Goal: Information Seeking & Learning: Learn about a topic

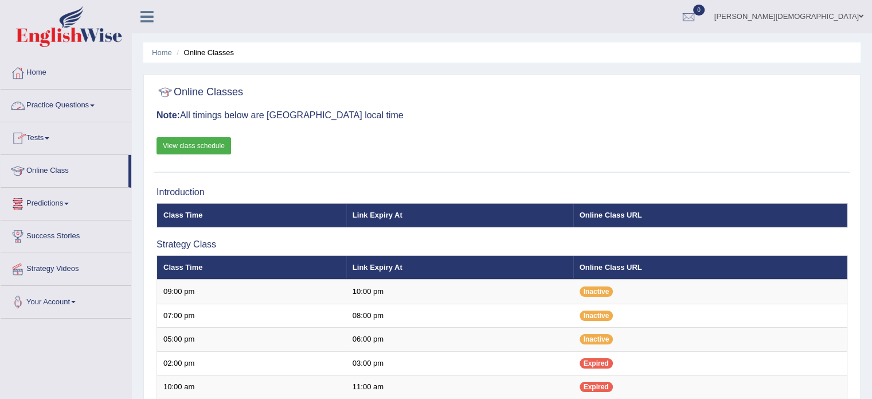
click at [96, 107] on link "Practice Questions" at bounding box center [66, 103] width 131 height 29
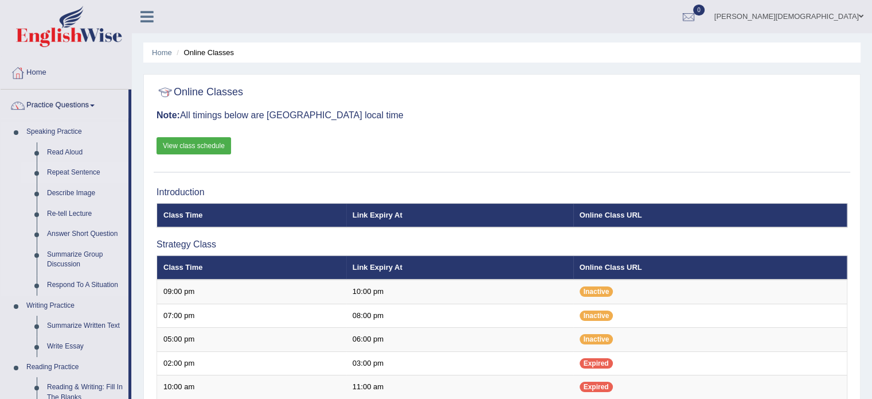
click at [81, 170] on link "Repeat Sentence" at bounding box center [85, 172] width 87 height 21
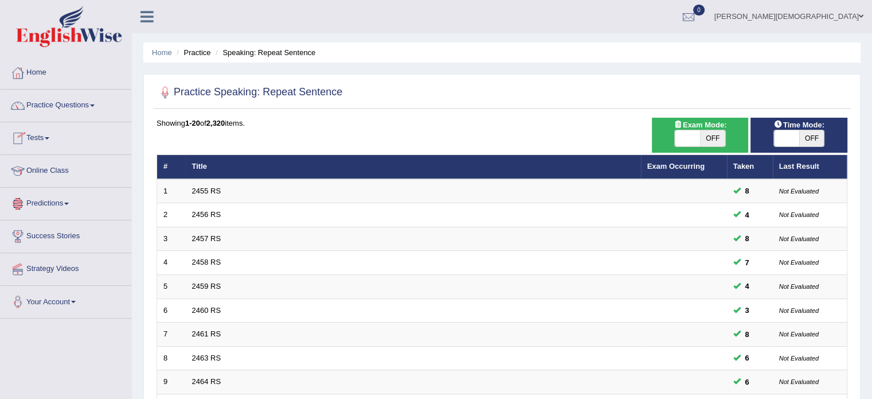
click at [60, 171] on link "Online Class" at bounding box center [66, 169] width 131 height 29
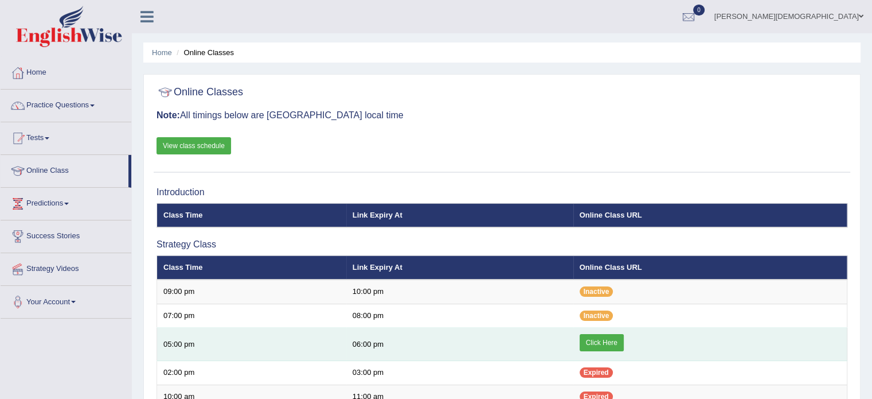
click at [604, 345] on link "Click Here" at bounding box center [602, 342] width 44 height 17
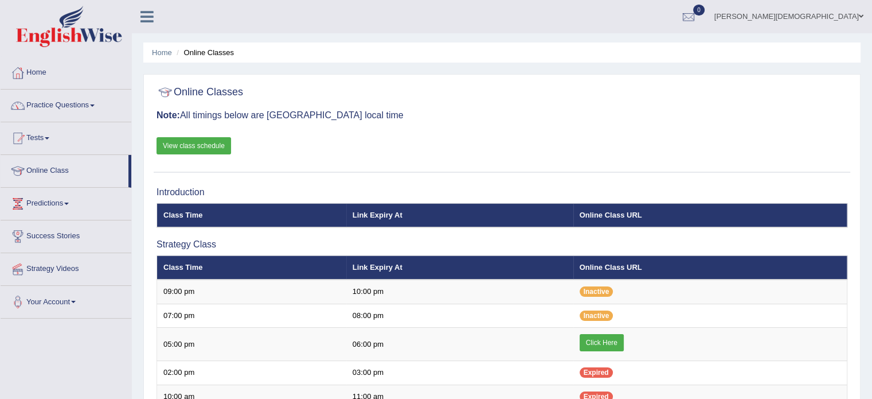
click at [95, 104] on span at bounding box center [92, 105] width 5 height 2
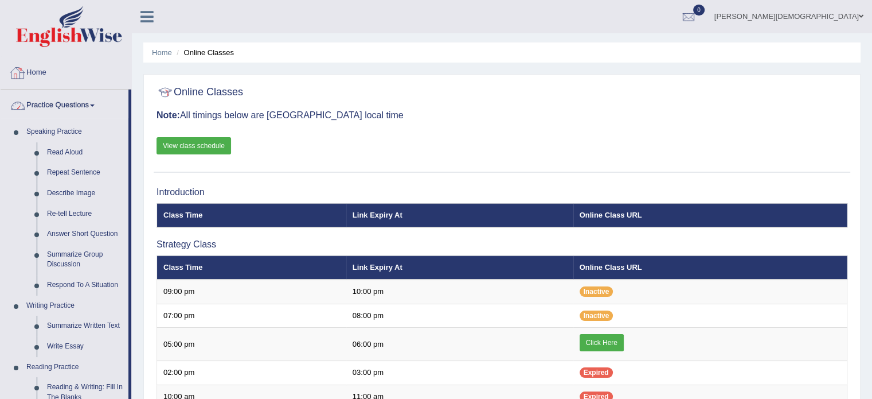
click at [42, 71] on link "Home" at bounding box center [66, 71] width 131 height 29
